Goal: Information Seeking & Learning: Learn about a topic

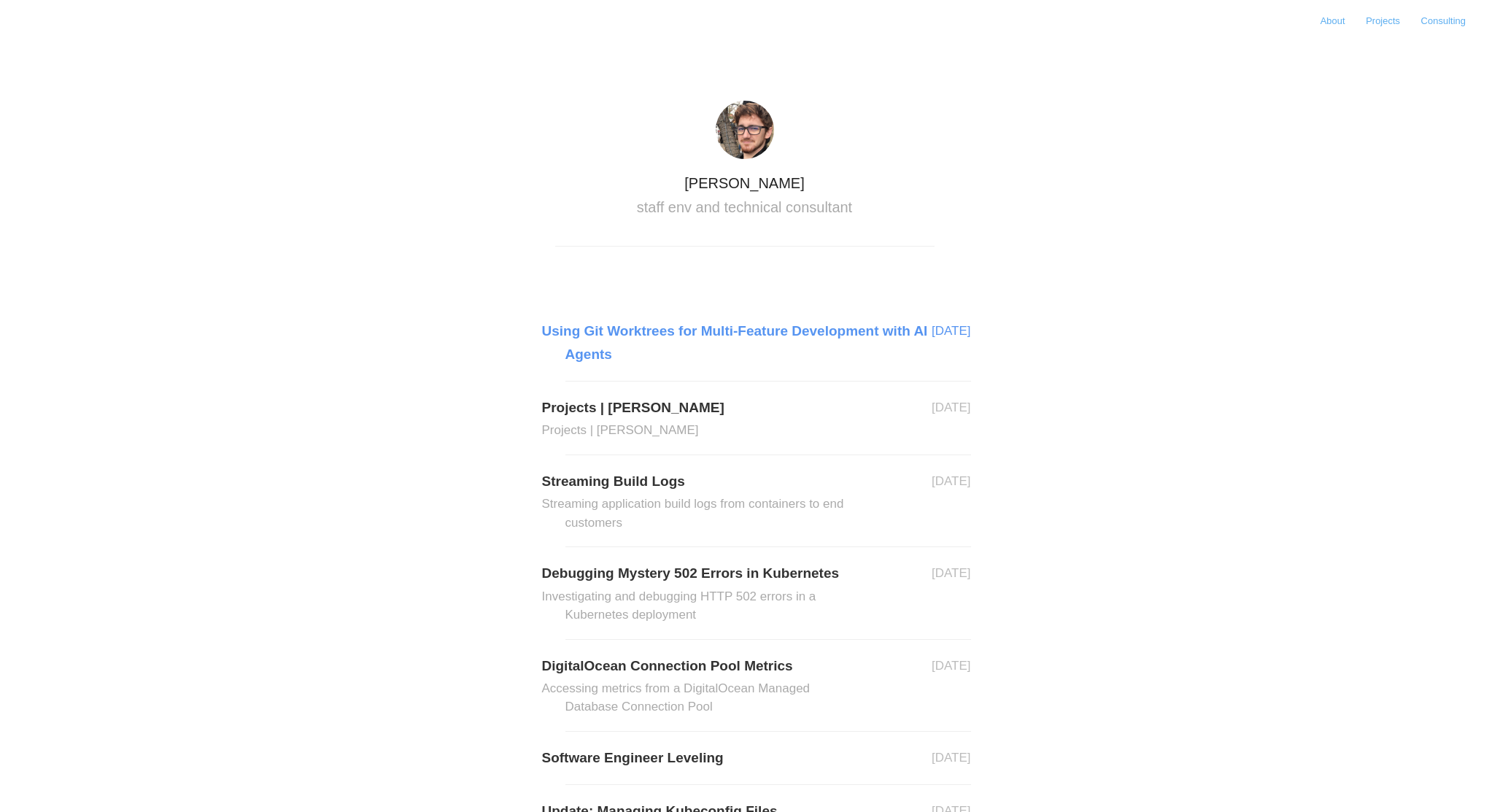
click at [734, 327] on link "Using Git Worktrees for Multi-Feature Development with AI Agents" at bounding box center [768, 343] width 406 height 48
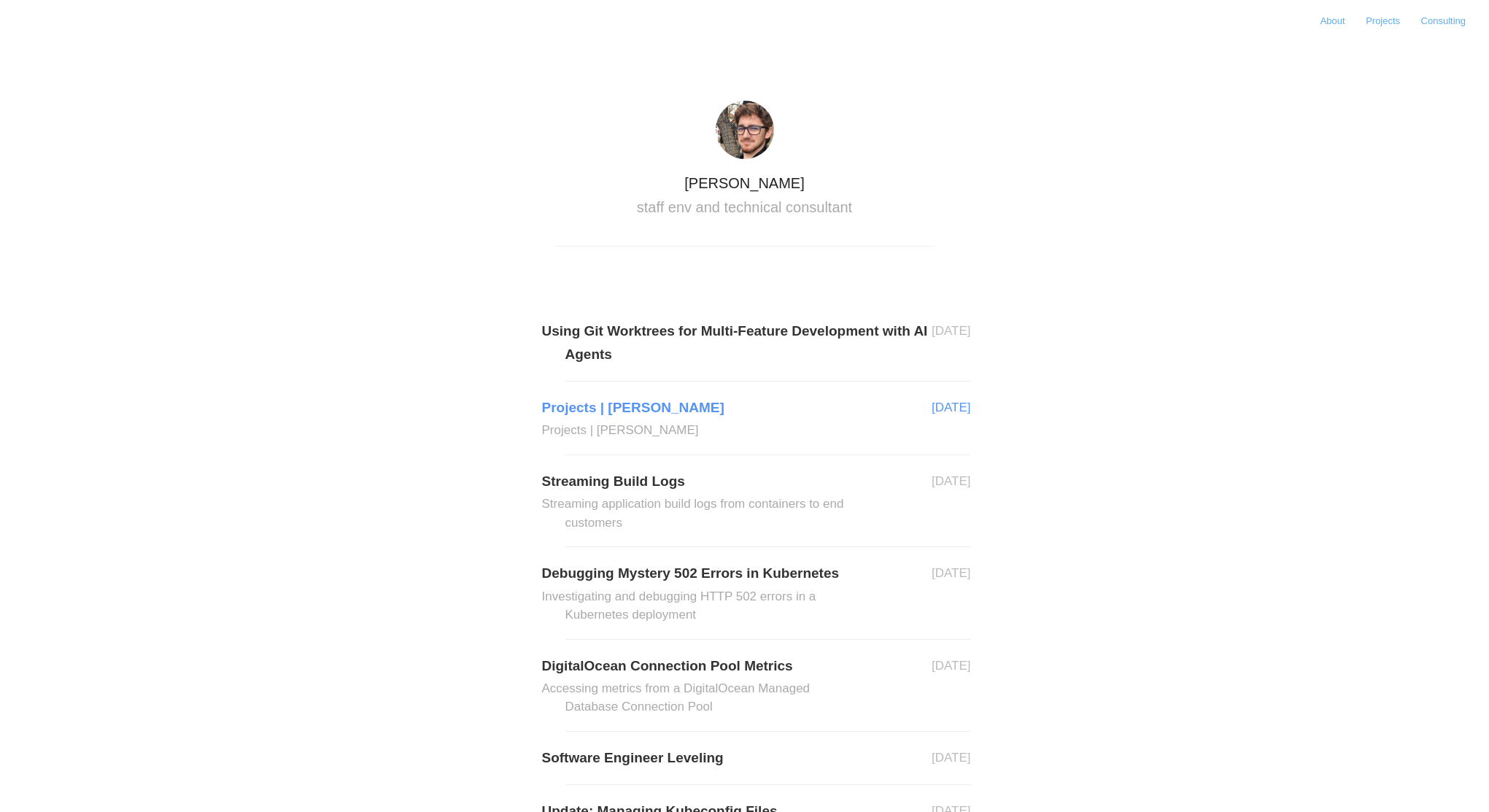
click at [648, 413] on link "Projects | Nick Mitchinson Projects | Nick Mitchinson" at bounding box center [768, 418] width 406 height 44
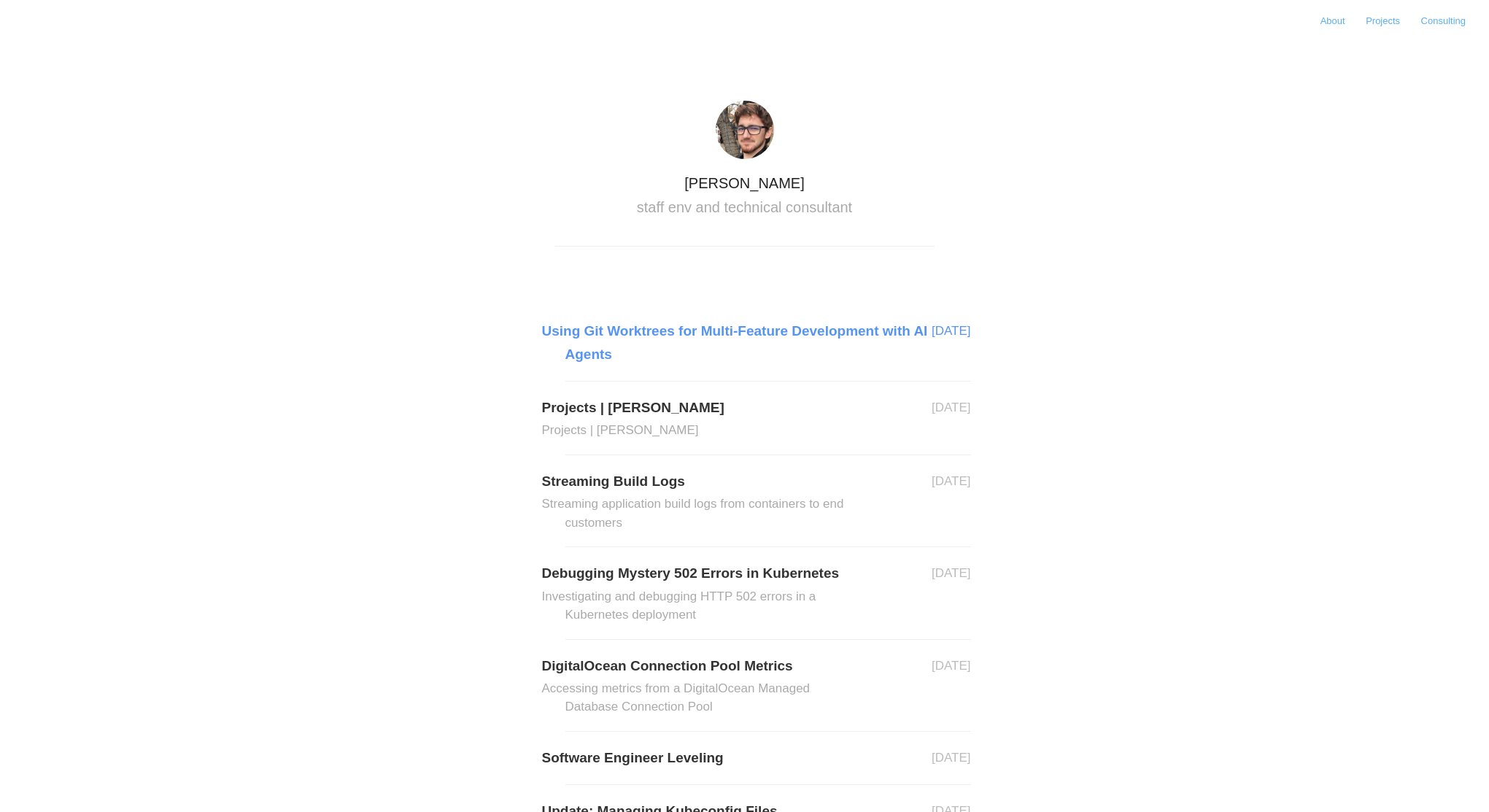
click at [710, 339] on link "Using Git Worktrees for Multi-Feature Development with AI Agents" at bounding box center [768, 343] width 406 height 48
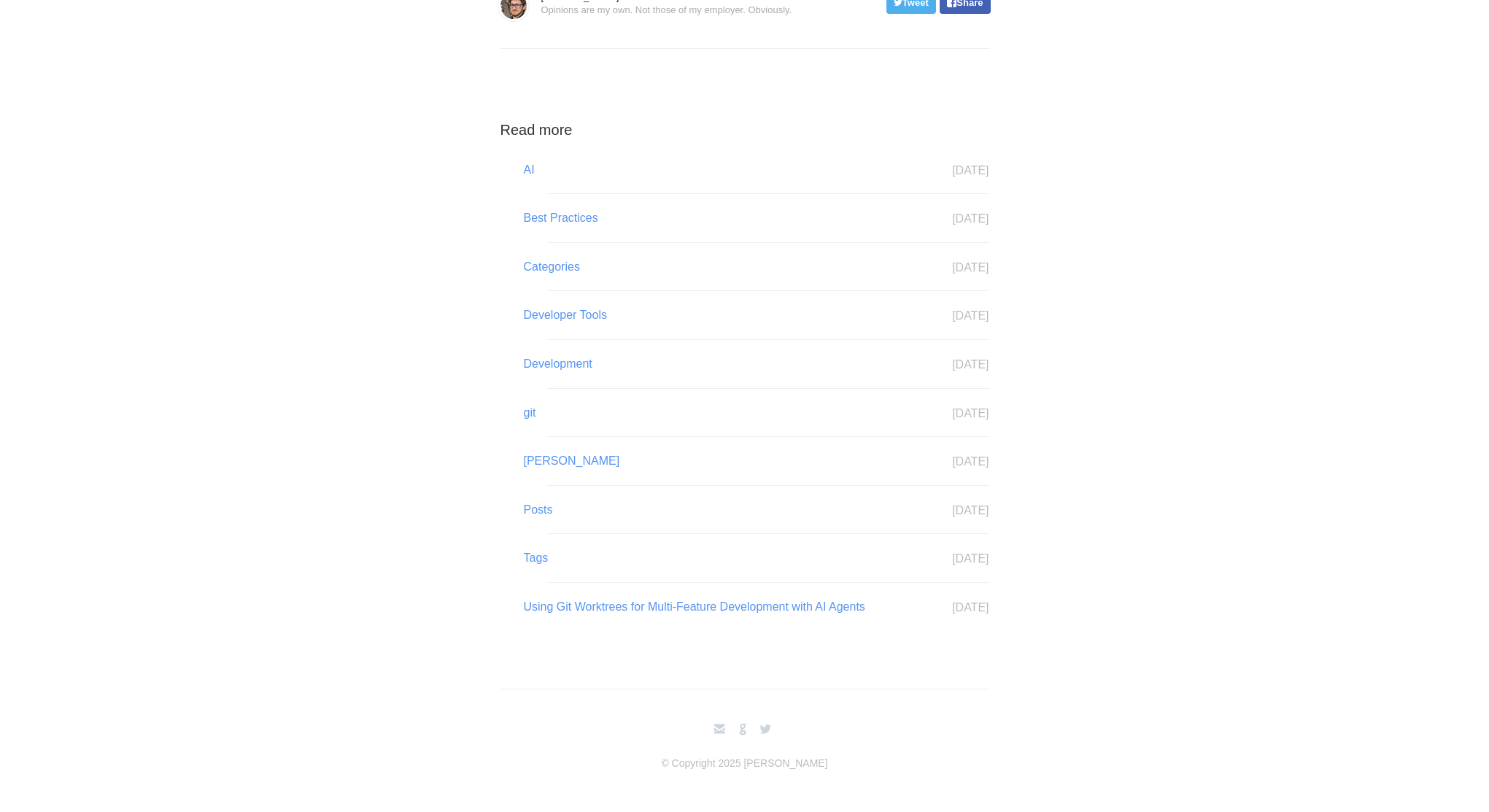
scroll to position [4859, 0]
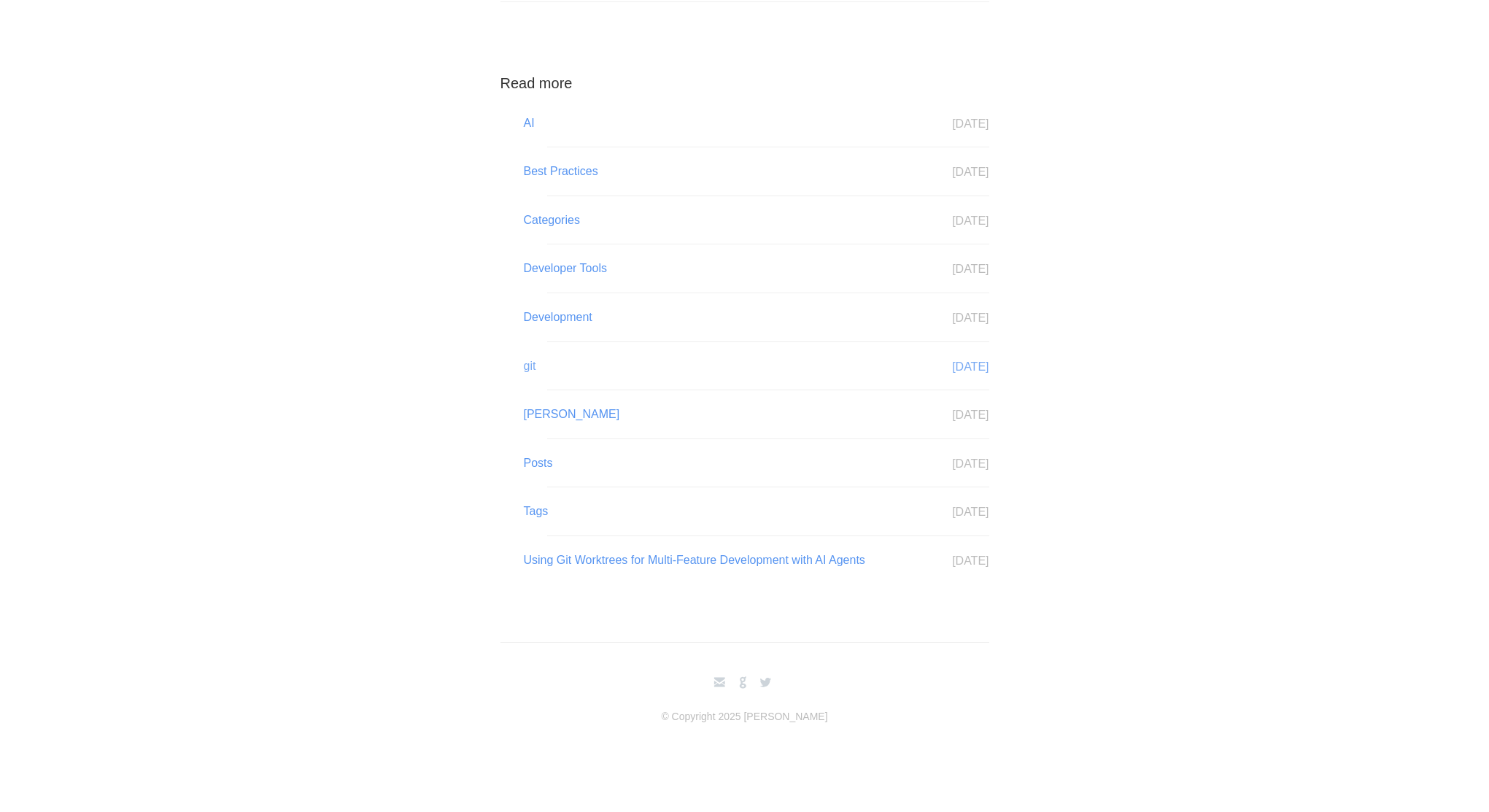
click at [547, 366] on link "git Oct 13" at bounding box center [767, 366] width 442 height 19
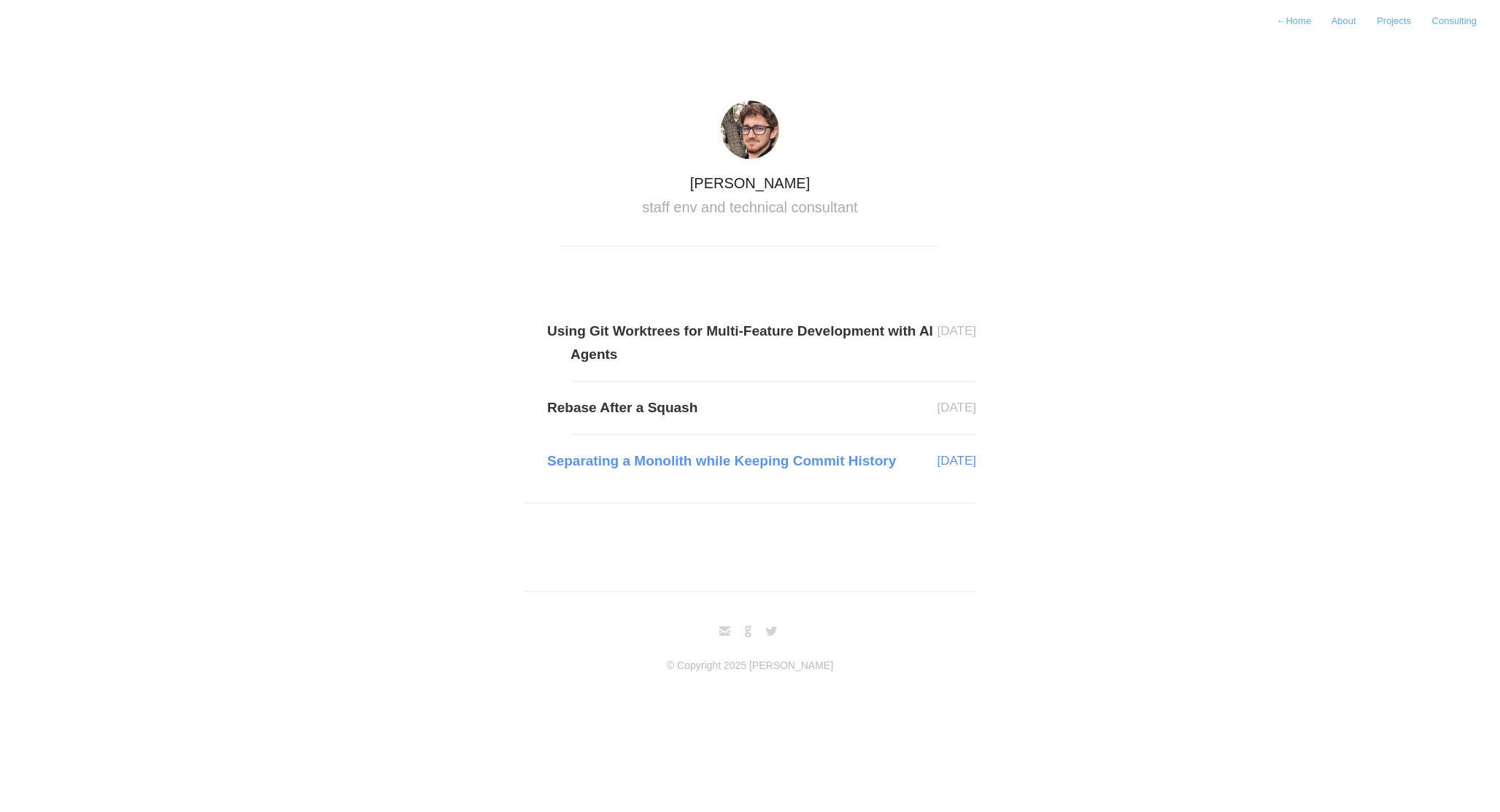
click at [689, 459] on link "Separating a Monolith while Keeping Commit History" at bounding box center [773, 461] width 406 height 23
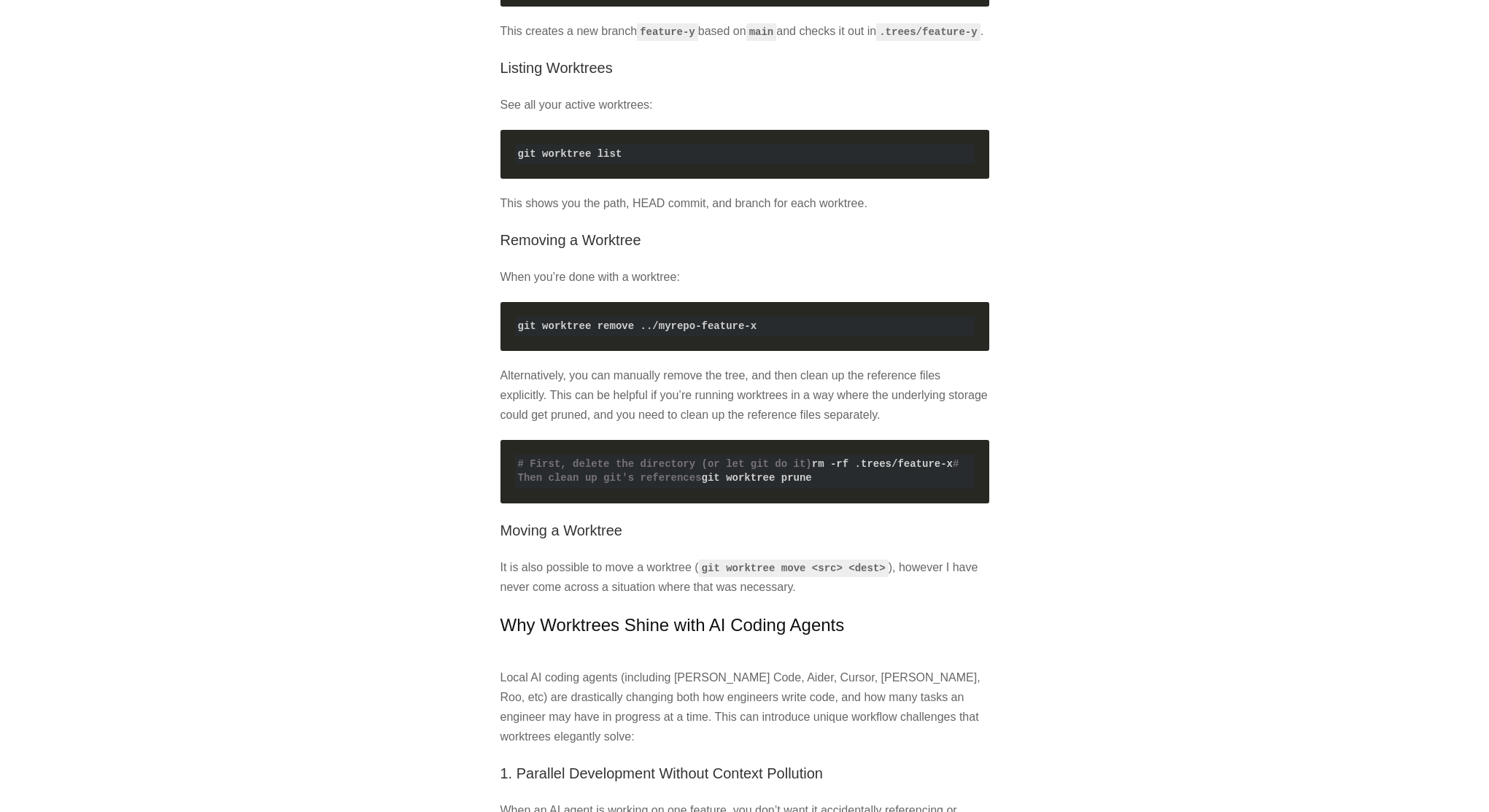
scroll to position [1721, 0]
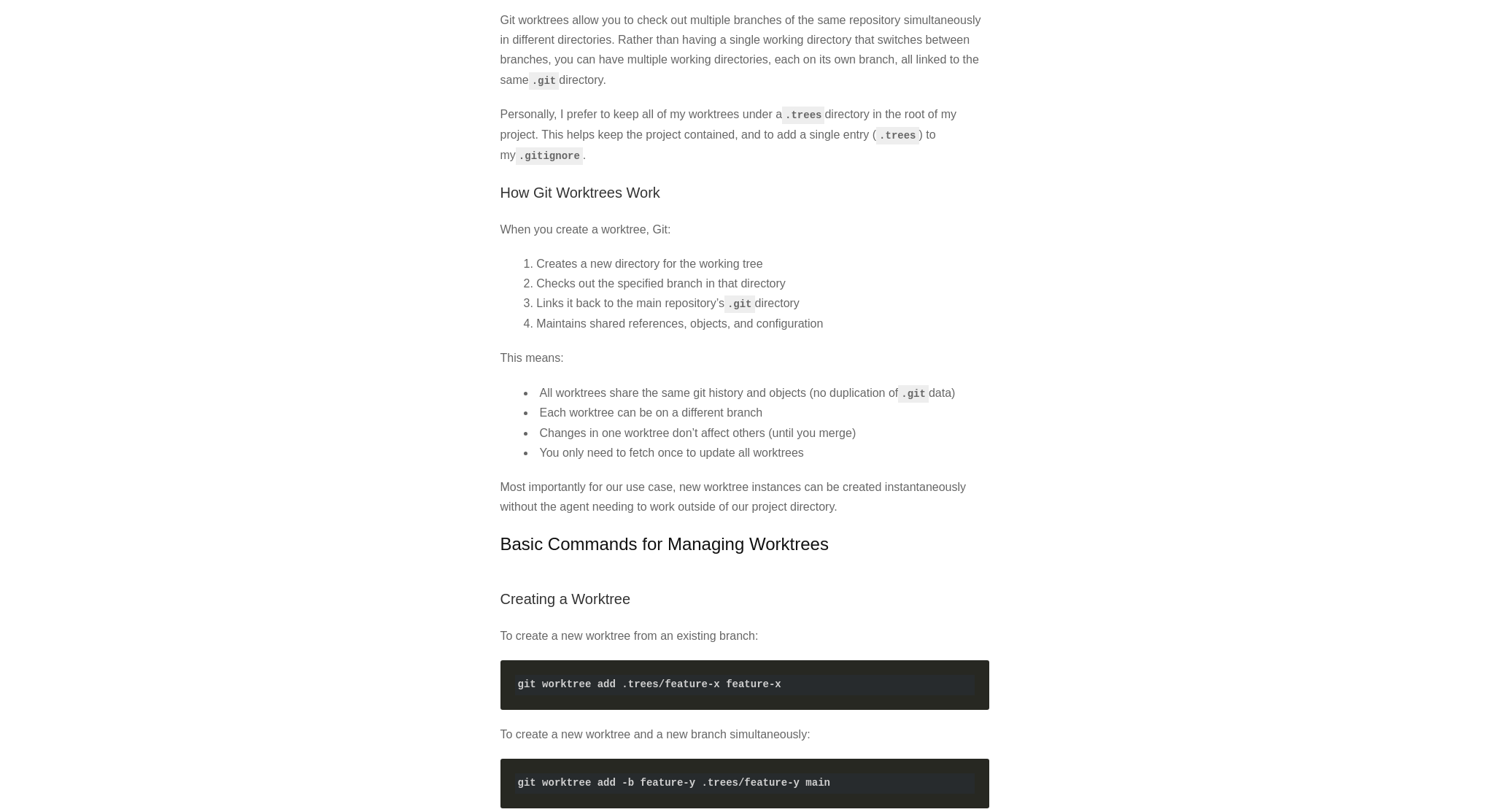
scroll to position [329, 0]
